Goal: Transaction & Acquisition: Purchase product/service

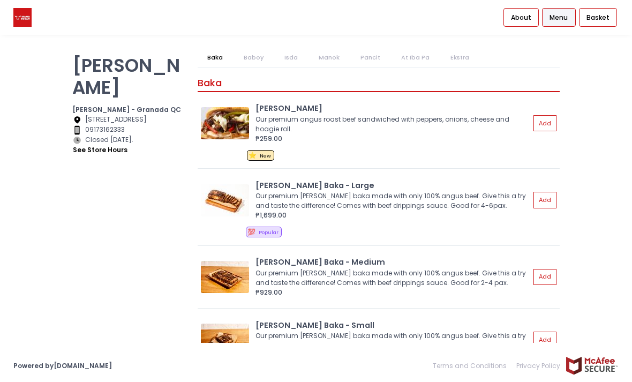
scroll to position [21, 0]
click at [252, 48] on link "Baboy" at bounding box center [253, 57] width 39 height 19
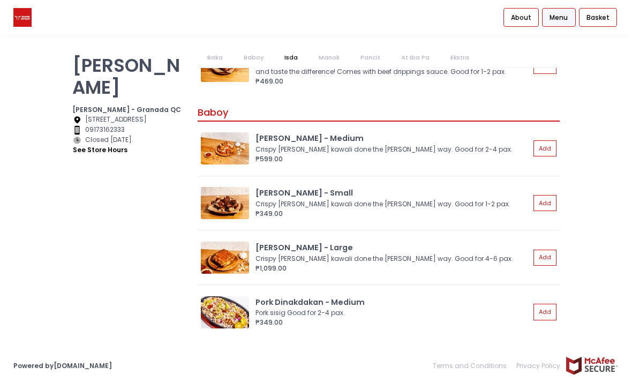
scroll to position [301, 0]
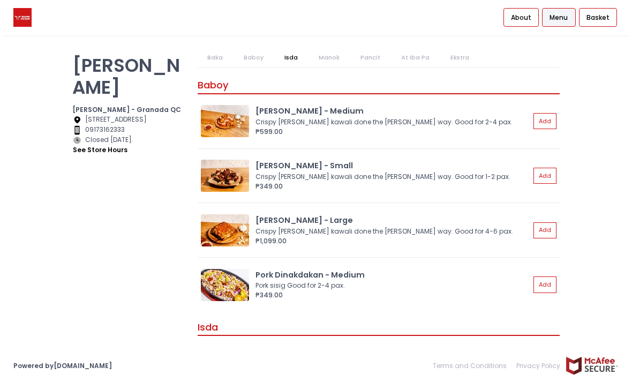
click at [286, 48] on link "Isda" at bounding box center [291, 57] width 33 height 19
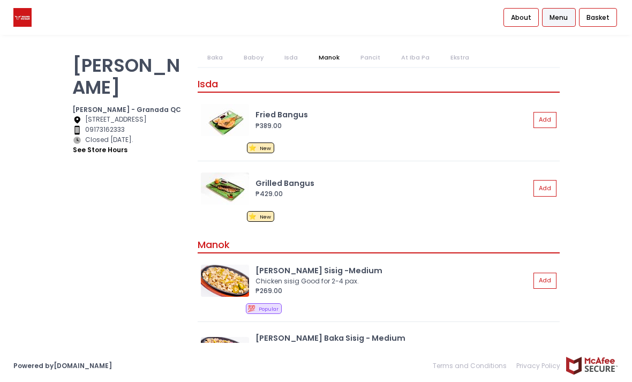
click at [321, 48] on link "Manok" at bounding box center [329, 57] width 40 height 19
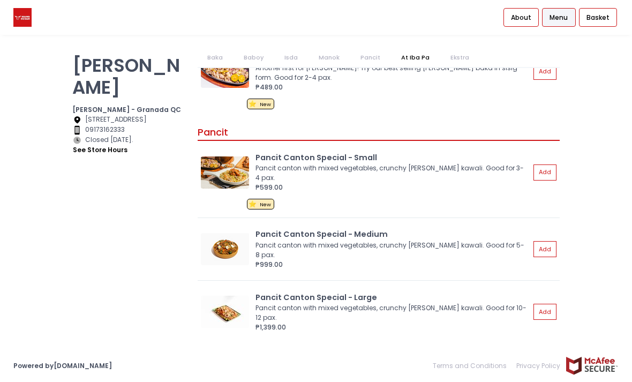
scroll to position [822, 0]
click at [553, 164] on button "Add" at bounding box center [545, 172] width 23 height 16
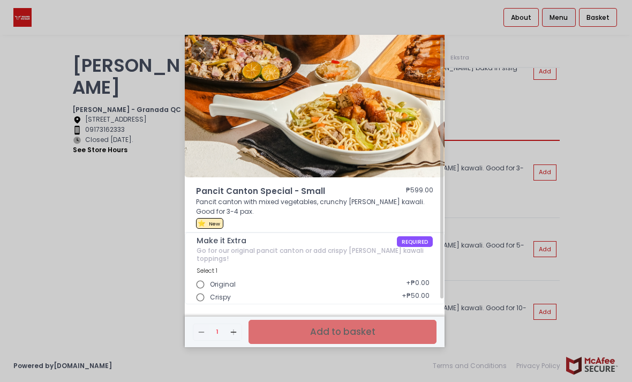
scroll to position [34, 0]
click at [203, 275] on input "Original" at bounding box center [200, 284] width 19 height 19
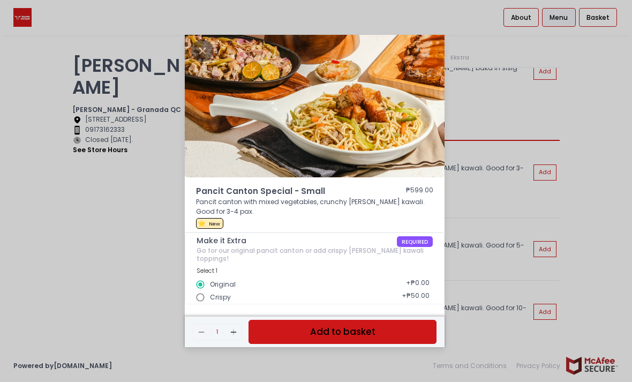
click at [394, 320] on button "Add to basket" at bounding box center [343, 332] width 188 height 24
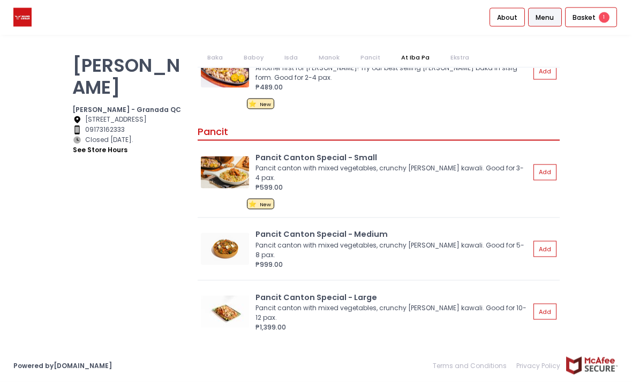
scroll to position [21, 0]
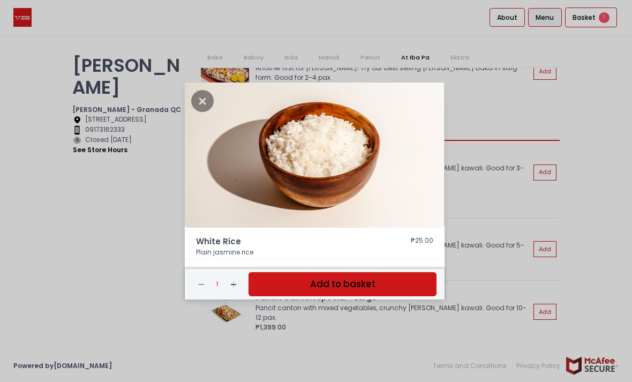
click at [233, 289] on icon "Add Created with Sketch." at bounding box center [233, 284] width 9 height 9
click at [232, 289] on icon "Add Created with Sketch." at bounding box center [233, 284] width 9 height 9
click at [273, 296] on button "Add to basket" at bounding box center [343, 284] width 188 height 24
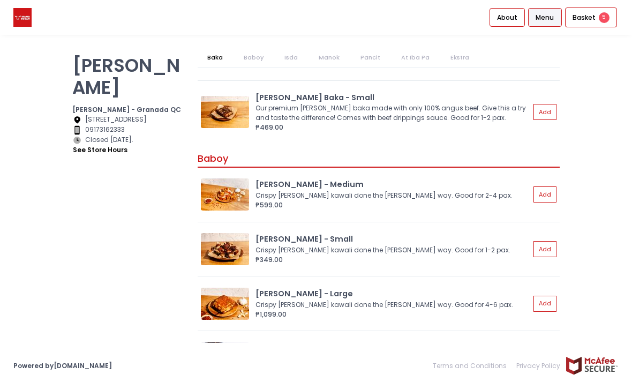
scroll to position [0, 0]
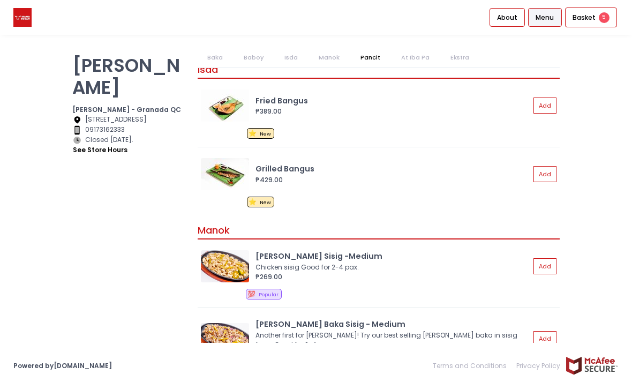
click at [417, 57] on link "At Iba Pa" at bounding box center [416, 57] width 48 height 19
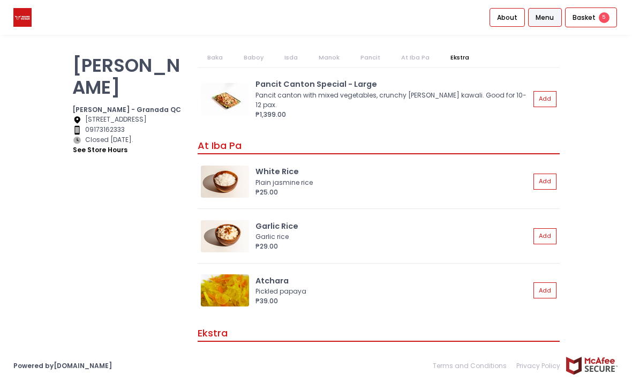
click at [410, 64] on link "At Iba Pa" at bounding box center [416, 57] width 48 height 19
click at [359, 63] on link "Pancit" at bounding box center [370, 57] width 39 height 19
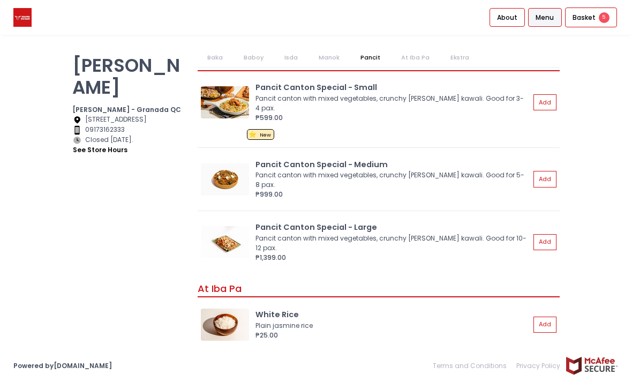
scroll to position [871, 0]
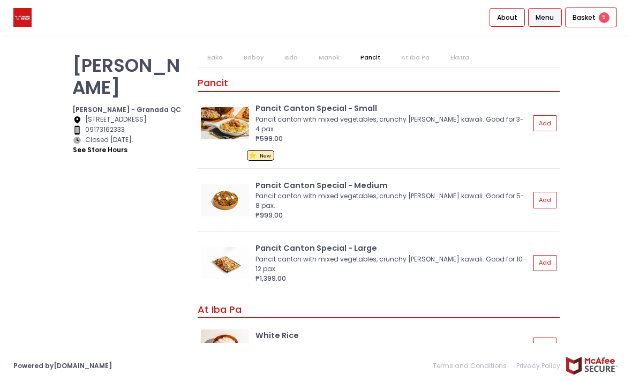
click at [322, 70] on div "Pancit Pancit Canton Special - Small Pancit canton with mixed vegetables, crunc…" at bounding box center [379, 181] width 362 height 226
click at [319, 59] on link "Manok" at bounding box center [329, 57] width 40 height 19
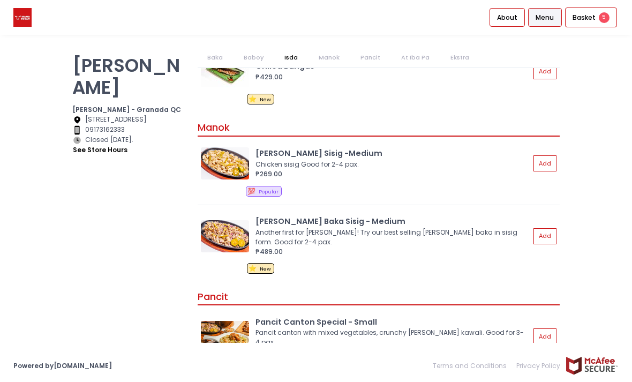
scroll to position [653, 0]
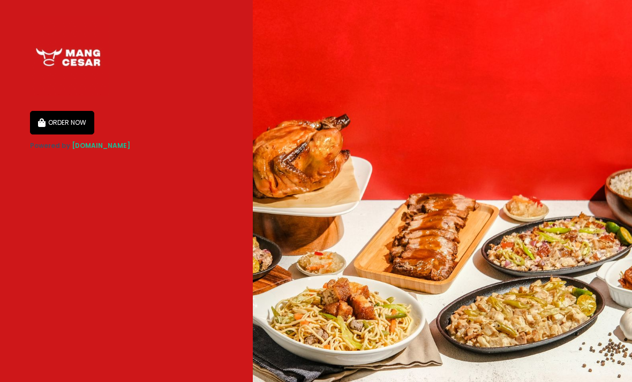
click at [56, 129] on button "ORDER NOW" at bounding box center [62, 123] width 64 height 24
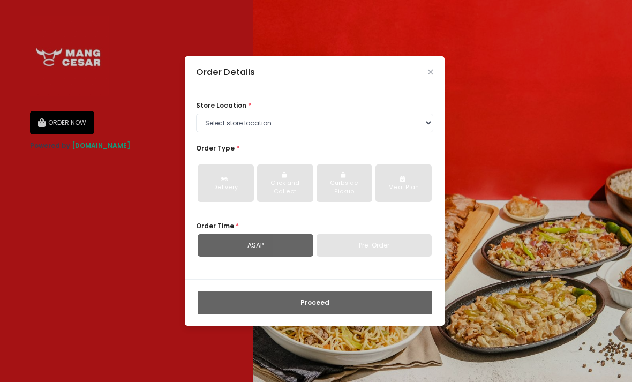
click at [413, 133] on select "Select store location Mang Cesar - Granada QC Mang Cesar - Pioneer Mang Cesar -…" at bounding box center [314, 123] width 237 height 19
select select "62e2a3833a41f5001778a086"
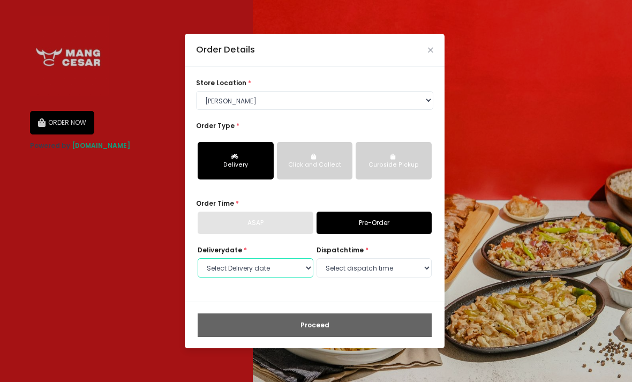
click at [310, 278] on select "Select Delivery date Wednesday, Sep 3rd Thursday, Sep 4th Friday, Sep 5th Satur…" at bounding box center [256, 267] width 116 height 19
select select "2025-09-06"
click at [430, 276] on select "Select dispatch time 10:00 AM - 10:30 AM 10:30 AM - 11:00 AM 11:00 AM - 11:30 A…" at bounding box center [375, 267] width 116 height 19
select select "11:00"
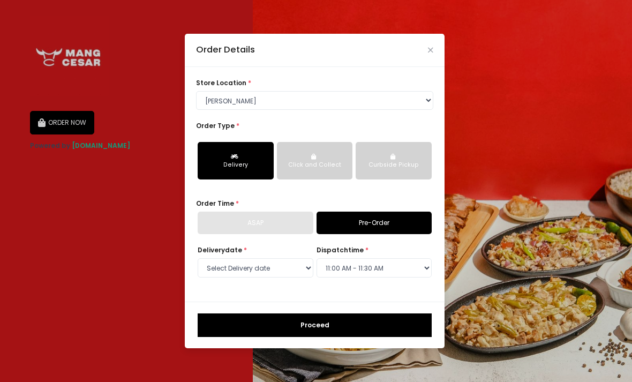
click at [374, 337] on button "Proceed" at bounding box center [315, 325] width 234 height 24
